Goal: Information Seeking & Learning: Check status

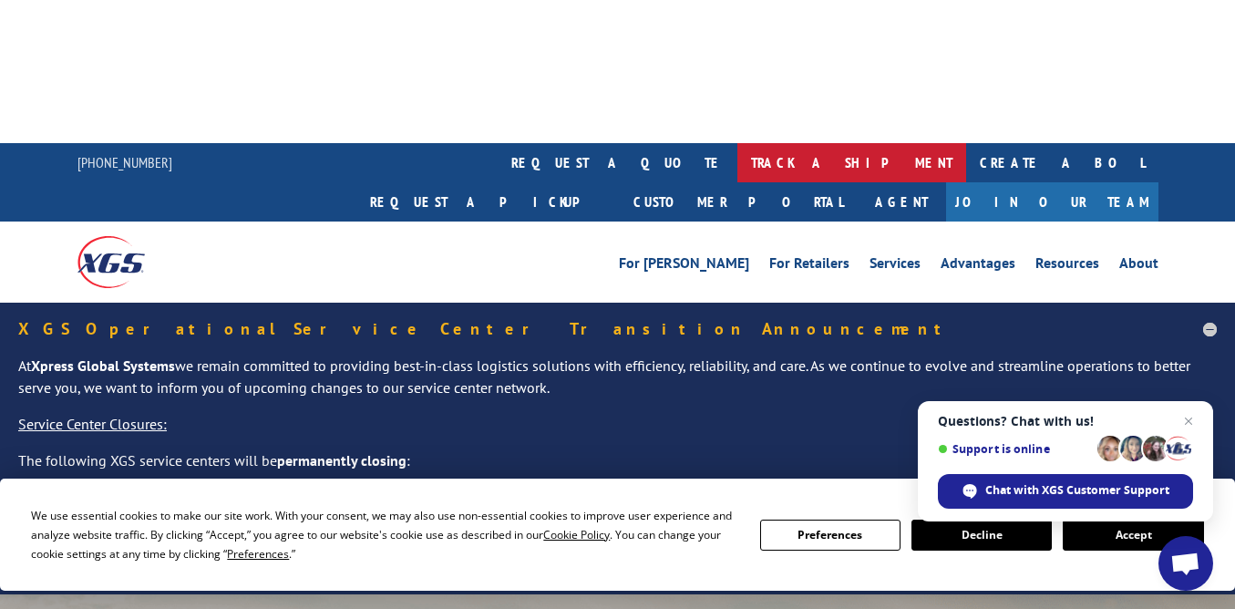
click at [737, 143] on link "track a shipment" at bounding box center [851, 162] width 229 height 39
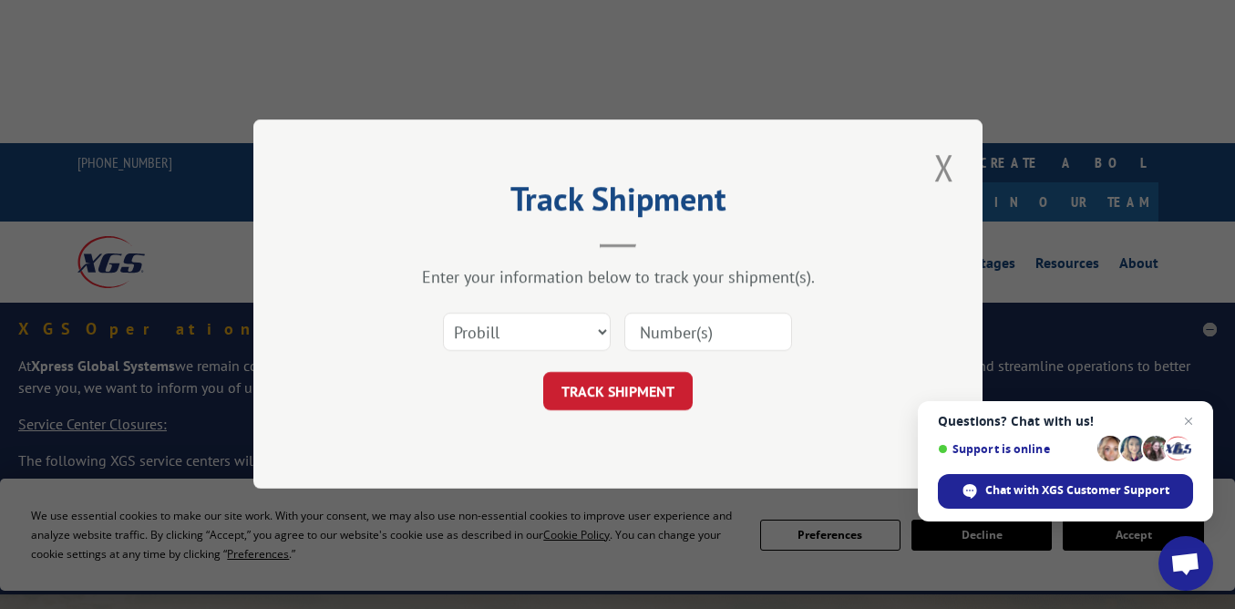
click at [679, 333] on input at bounding box center [708, 333] width 168 height 38
paste input "17401607"
type input "17401607"
click at [640, 379] on button "TRACK SHIPMENT" at bounding box center [617, 392] width 149 height 38
